Goal: Transaction & Acquisition: Obtain resource

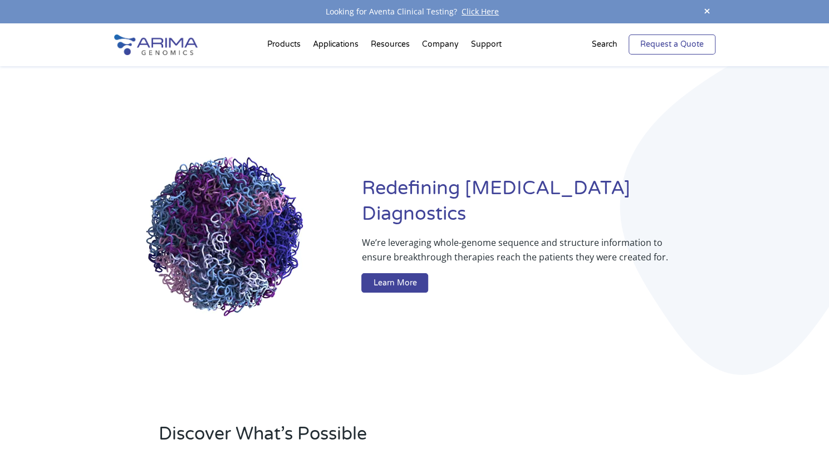
click at [660, 41] on link "Request a Quote" at bounding box center [672, 45] width 87 height 20
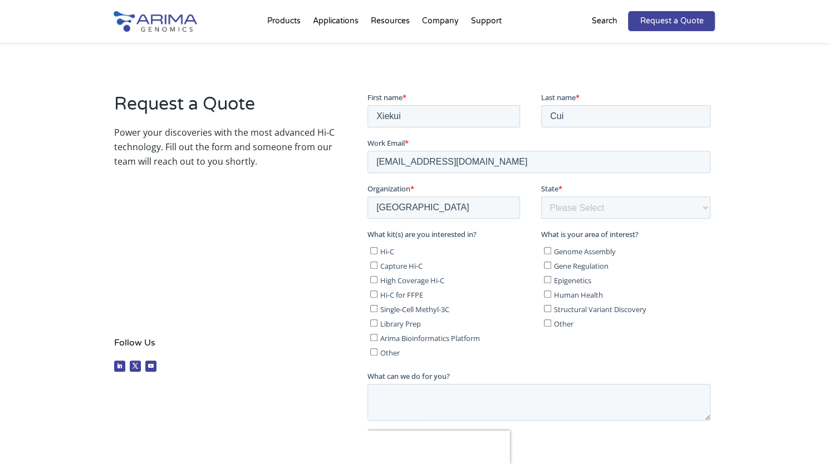
scroll to position [164, 0]
click at [566, 214] on select "Please Select Other/Non-US [US_STATE] [US_STATE] [US_STATE] [US_STATE] [US_STAT…" at bounding box center [625, 207] width 169 height 22
select select "[US_STATE]"
click at [541, 196] on select "Please Select Other/Non-US [US_STATE] [US_STATE] [US_STATE] [US_STATE] [US_STAT…" at bounding box center [625, 207] width 169 height 22
click at [444, 400] on textarea "What can we do for you?" at bounding box center [539, 402] width 343 height 37
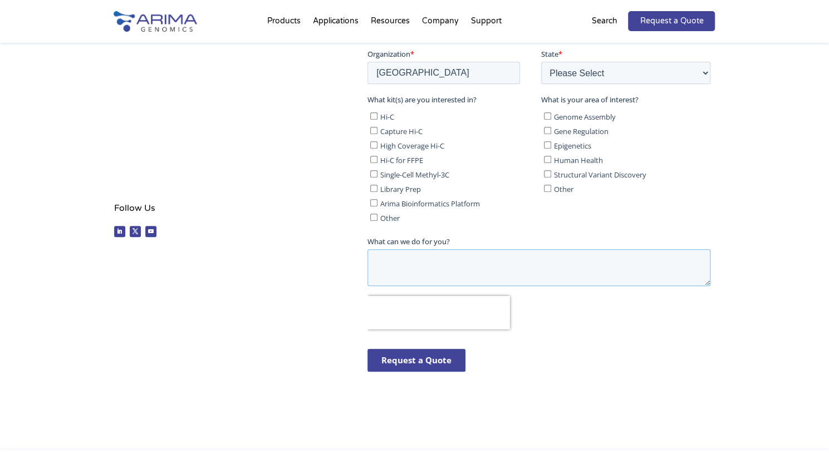
scroll to position [299, 0]
click at [375, 217] on input "Other" at bounding box center [373, 217] width 7 height 7
checkbox input "true"
click at [394, 276] on textarea "What can we do for you?" at bounding box center [539, 268] width 343 height 37
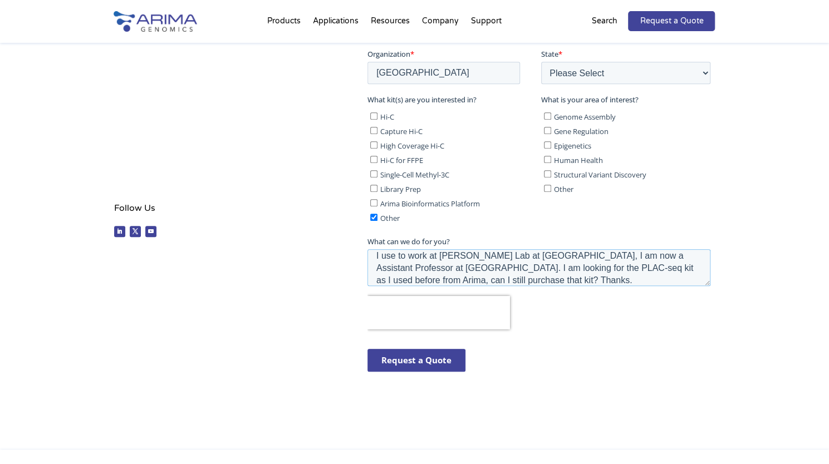
scroll to position [0, 0]
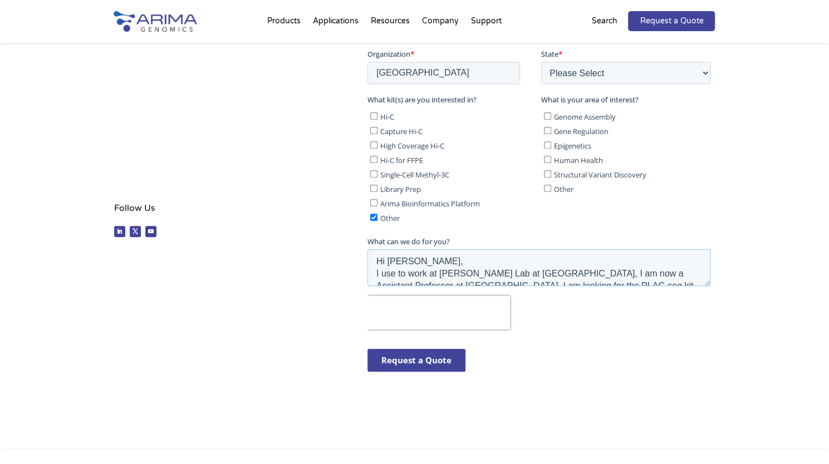
drag, startPoint x: 503, startPoint y: 281, endPoint x: 715, endPoint y: 189, distance: 230.7
click html "First name * [PERSON_NAME] Last name * Cui Work Email * [EMAIL_ADDRESS][DOMAIN_…"
paste textarea "Team, I hope this message finds you well. I previously worked in the [PERSON_NA…"
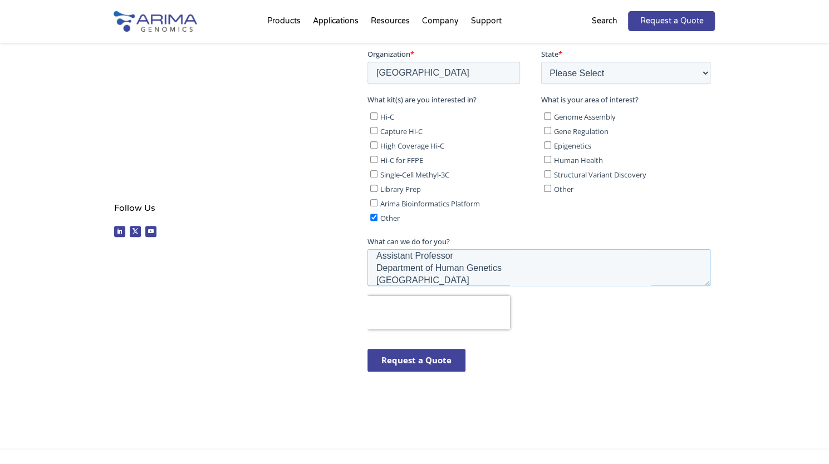
type textarea "Hi Arima Team, I hope this message finds you well. I previously worked in the […"
click at [546, 130] on input "Gene Regulation" at bounding box center [547, 130] width 7 height 7
checkbox input "true"
click at [545, 147] on input "Epigenetics" at bounding box center [547, 144] width 7 height 7
checkbox input "true"
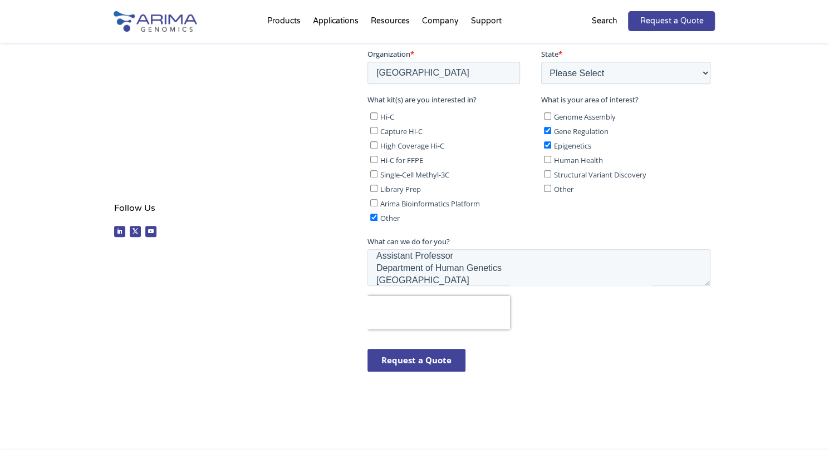
click at [545, 160] on input "Human Health" at bounding box center [547, 159] width 7 height 7
checkbox input "true"
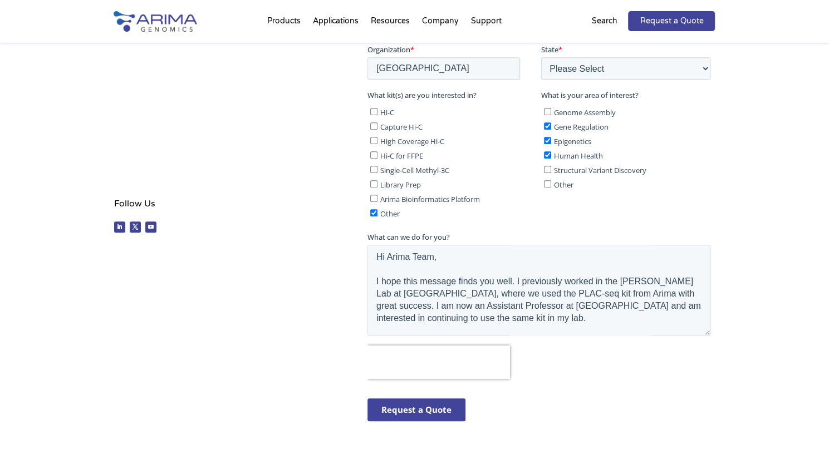
scroll to position [304, 0]
click at [399, 406] on input "Request a Quote" at bounding box center [417, 409] width 98 height 23
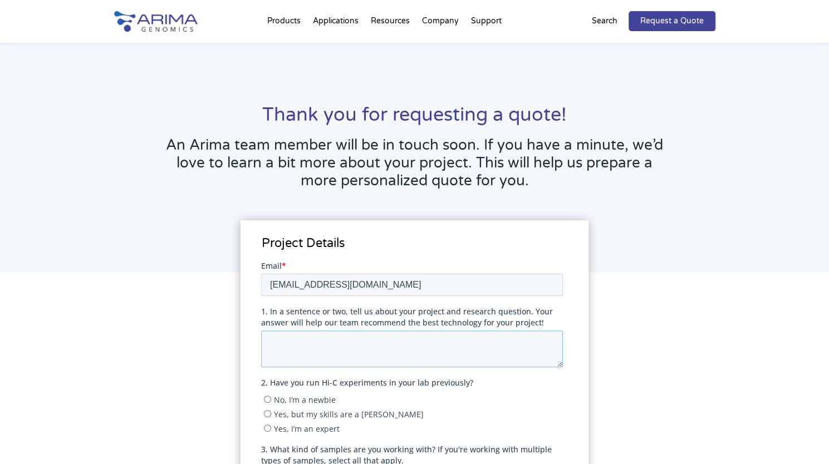
click at [336, 353] on textarea "1. In a sentence or two, tell us about your project and research question. Your…" at bounding box center [412, 348] width 302 height 37
type textarea "looking for regulatory elements of genes that drive prostate cancer progression"
click at [350, 394] on label "No, I’m a newbie" at bounding box center [413, 399] width 299 height 11
click at [271, 395] on input "No, I’m a newbie" at bounding box center [267, 398] width 7 height 7
radio input "true"
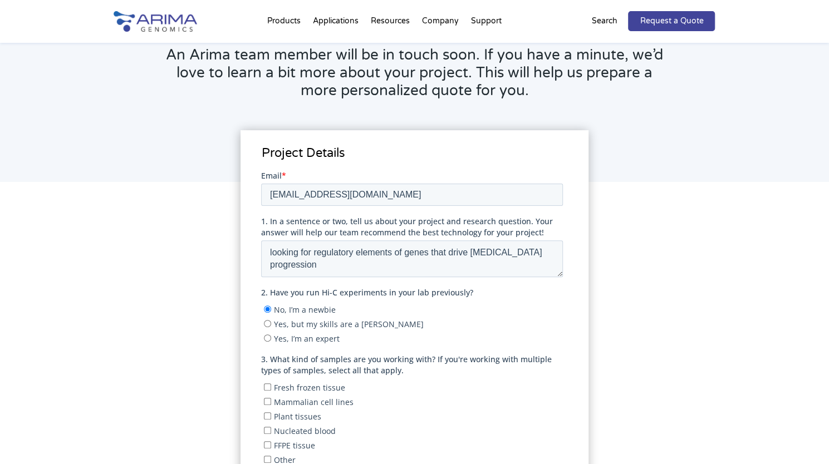
scroll to position [92, 0]
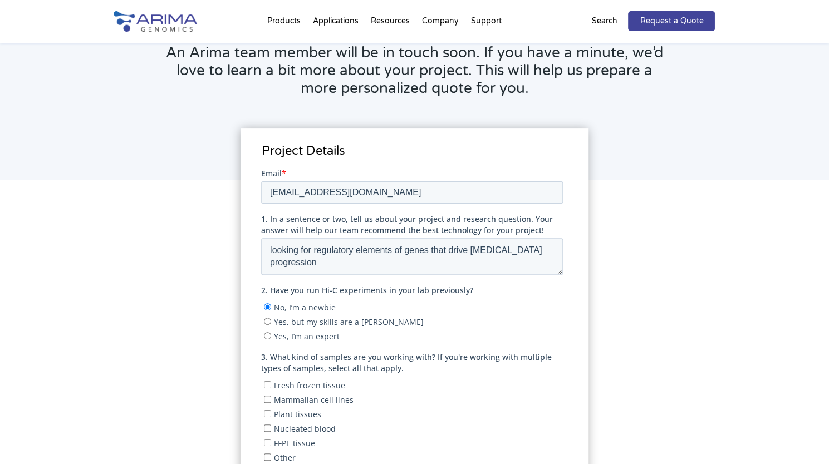
click at [268, 332] on input "Yes, I’m an expert" at bounding box center [267, 335] width 7 height 7
radio input "true"
click at [267, 320] on input "Yes, but my skills are a little rusty" at bounding box center [267, 320] width 7 height 7
radio input "true"
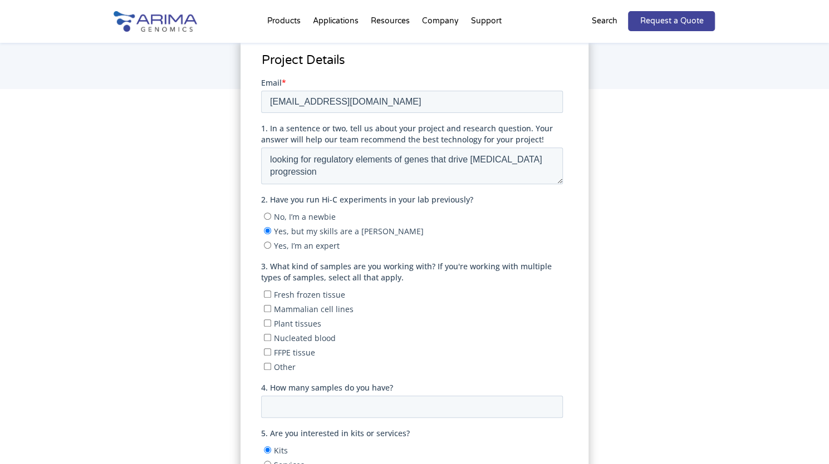
scroll to position [183, 0]
click at [266, 307] on input "Mammalian cell lines" at bounding box center [267, 308] width 7 height 7
checkbox input "true"
click at [267, 295] on input "Fresh frozen tissue" at bounding box center [267, 294] width 7 height 7
checkbox input "true"
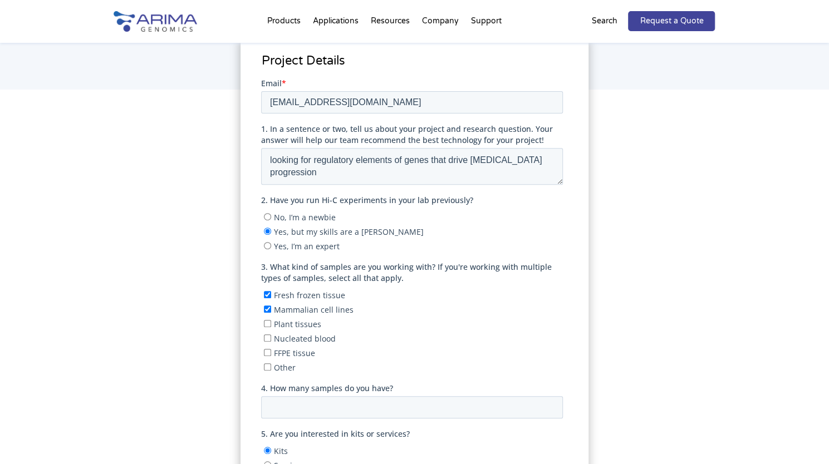
click at [267, 310] on input "Mammalian cell lines" at bounding box center [267, 308] width 7 height 7
checkbox input "false"
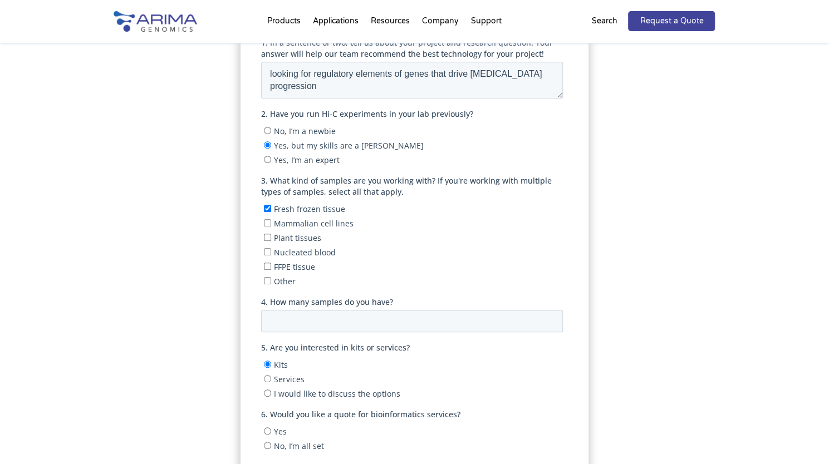
scroll to position [270, 0]
click at [550, 317] on input "1" at bounding box center [412, 320] width 302 height 22
click at [550, 317] on input "2" at bounding box center [412, 320] width 302 height 22
click at [550, 317] on input "3" at bounding box center [412, 320] width 302 height 22
click at [550, 317] on input "4" at bounding box center [412, 320] width 302 height 22
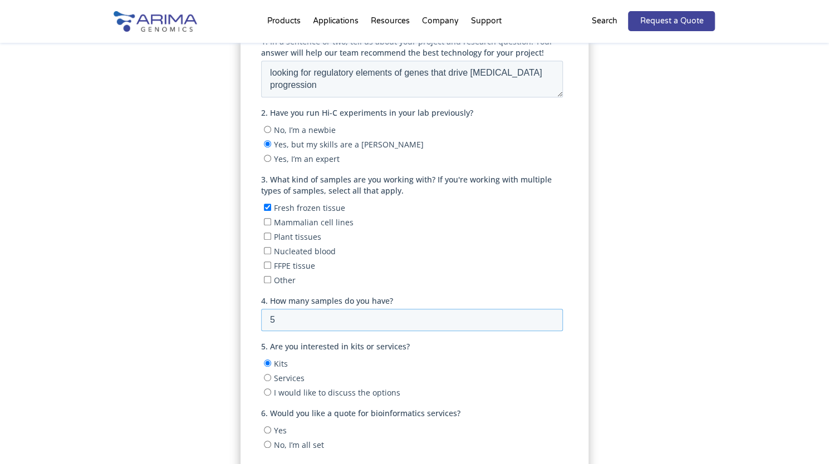
click at [550, 317] on input "5" at bounding box center [412, 320] width 302 height 22
click at [550, 317] on input "6" at bounding box center [412, 320] width 302 height 22
click at [550, 317] on input "7" at bounding box center [412, 320] width 302 height 22
type input "8"
click at [550, 317] on input "8" at bounding box center [412, 320] width 302 height 22
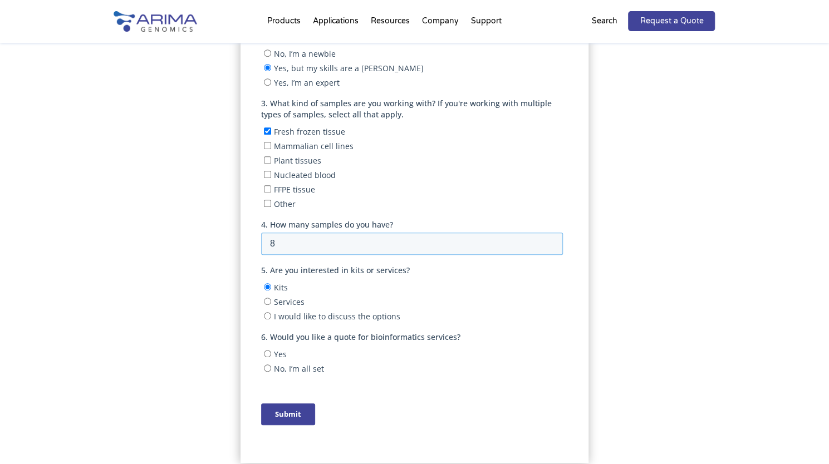
scroll to position [347, 0]
click at [269, 367] on input "No, I’m all set" at bounding box center [267, 367] width 7 height 7
radio input "true"
click at [292, 412] on input "Submit" at bounding box center [288, 414] width 54 height 22
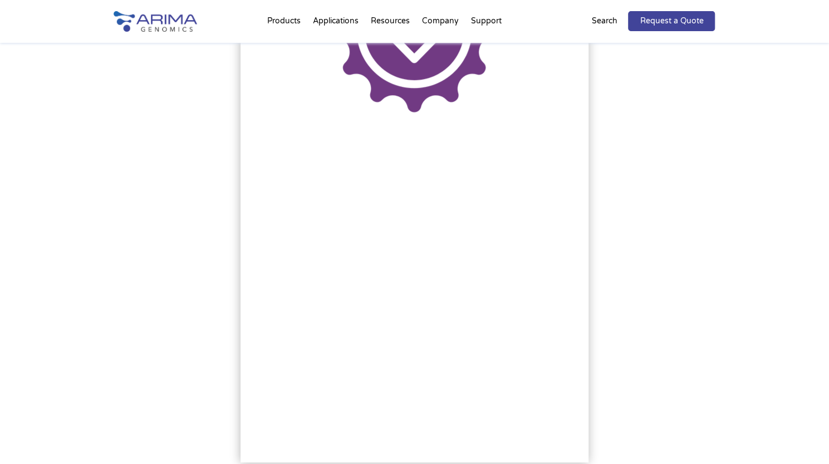
scroll to position [0, 0]
